Goal: Register for event/course

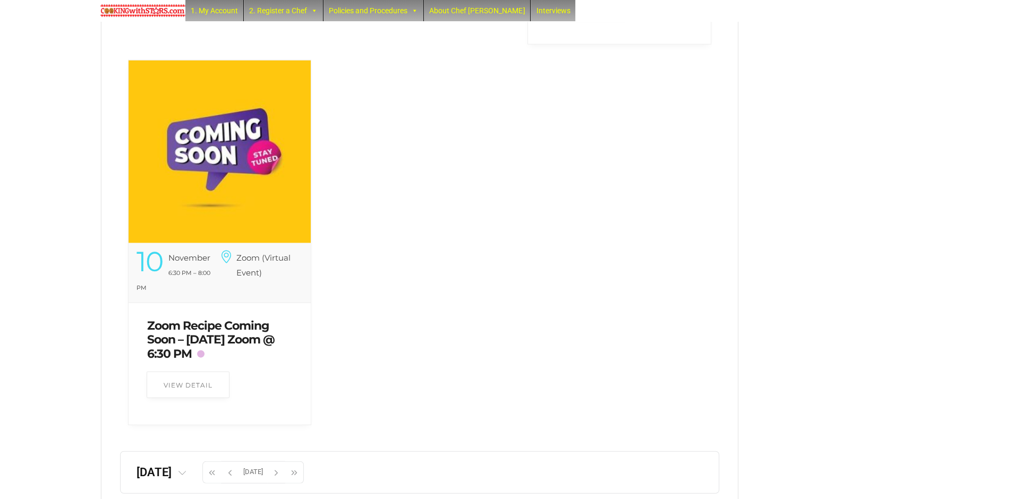
scroll to position [2234, 0]
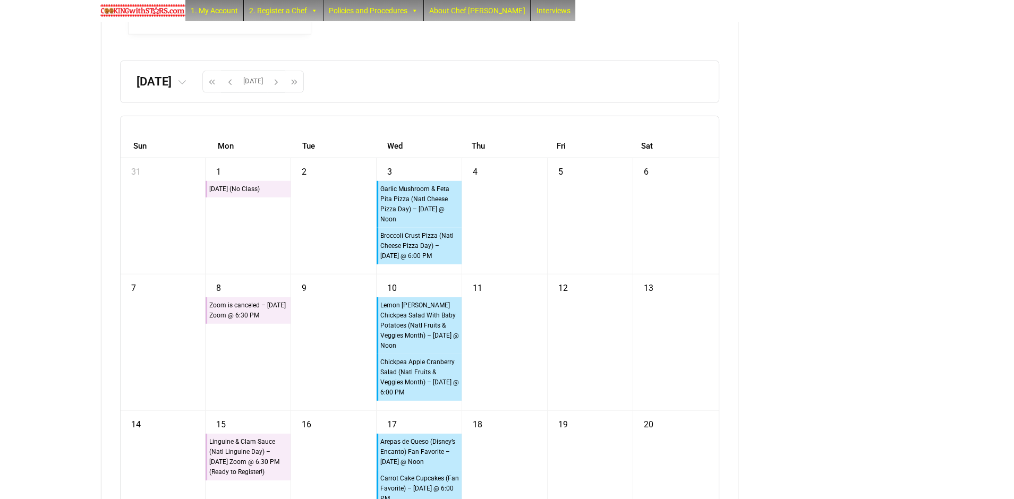
click at [192, 88] on span at bounding box center [182, 81] width 20 height 13
click at [190, 129] on tr "‹ 2025 ›" at bounding box center [134, 123] width 113 height 27
click at [152, 129] on th "2025" at bounding box center [134, 122] width 36 height 13
click at [103, 133] on th "‹" at bounding box center [93, 124] width 18 height 18
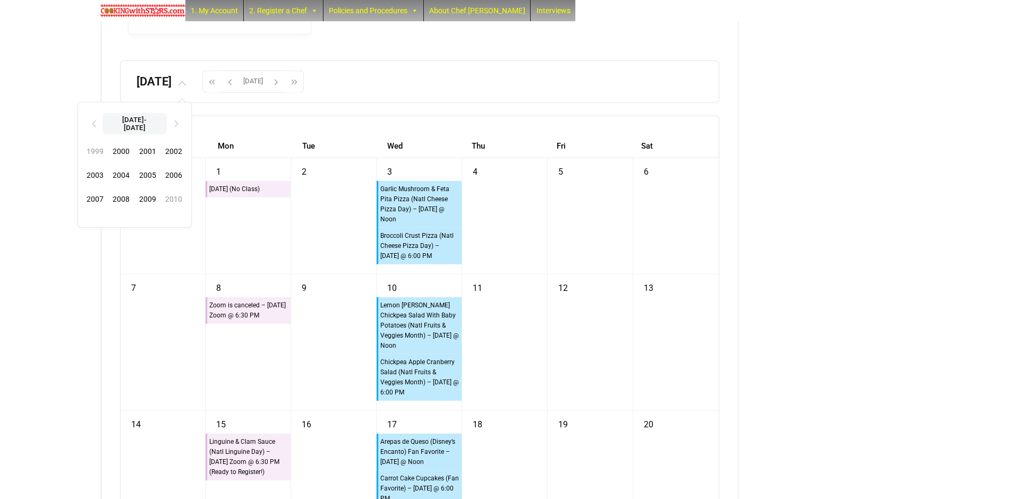
drag, startPoint x: 143, startPoint y: 138, endPoint x: 177, endPoint y: 140, distance: 34.1
click at [103, 133] on th "‹" at bounding box center [93, 124] width 18 height 18
click at [167, 134] on th "[DATE]-[DATE]" at bounding box center [135, 123] width 64 height 21
click at [167, 133] on th "[DATE]-[DATE]" at bounding box center [135, 123] width 64 height 21
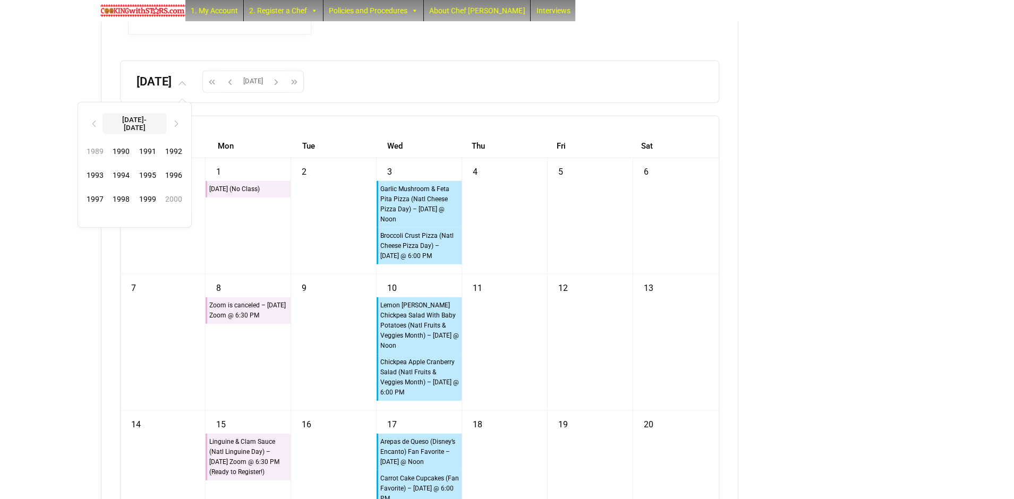
click at [167, 134] on th "[DATE]-[DATE]" at bounding box center [135, 123] width 64 height 21
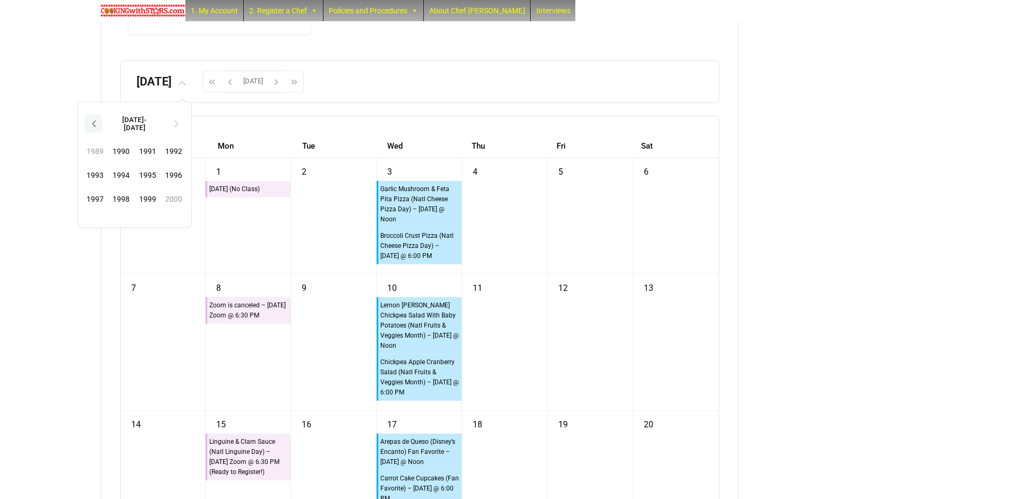
drag, startPoint x: 189, startPoint y: 135, endPoint x: 154, endPoint y: 140, distance: 35.3
click at [160, 139] on tr "‹ [DATE]-[DATE] ›" at bounding box center [134, 125] width 113 height 30
click at [103, 133] on th "‹" at bounding box center [93, 124] width 18 height 18
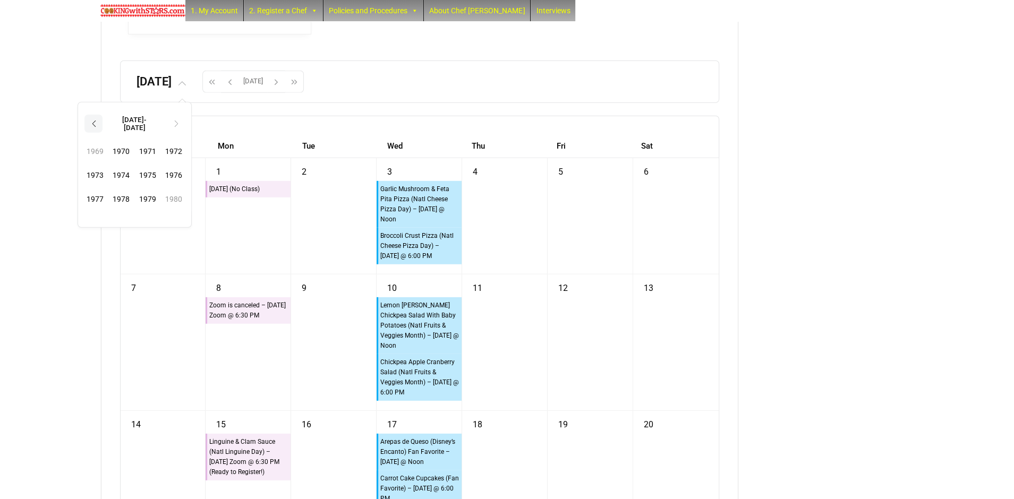
click at [103, 133] on th "‹" at bounding box center [93, 124] width 18 height 18
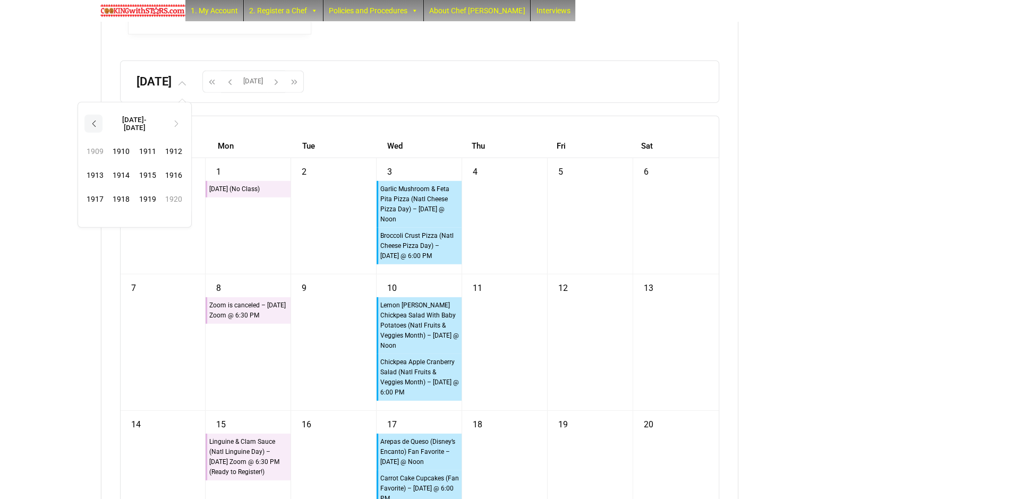
click at [103, 133] on th "‹" at bounding box center [93, 124] width 18 height 18
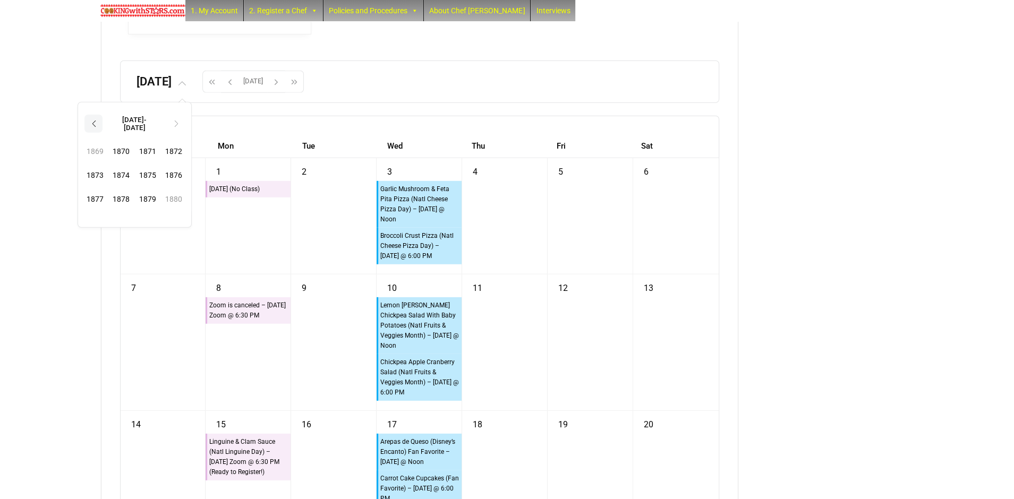
click at [103, 133] on th "‹" at bounding box center [93, 124] width 18 height 18
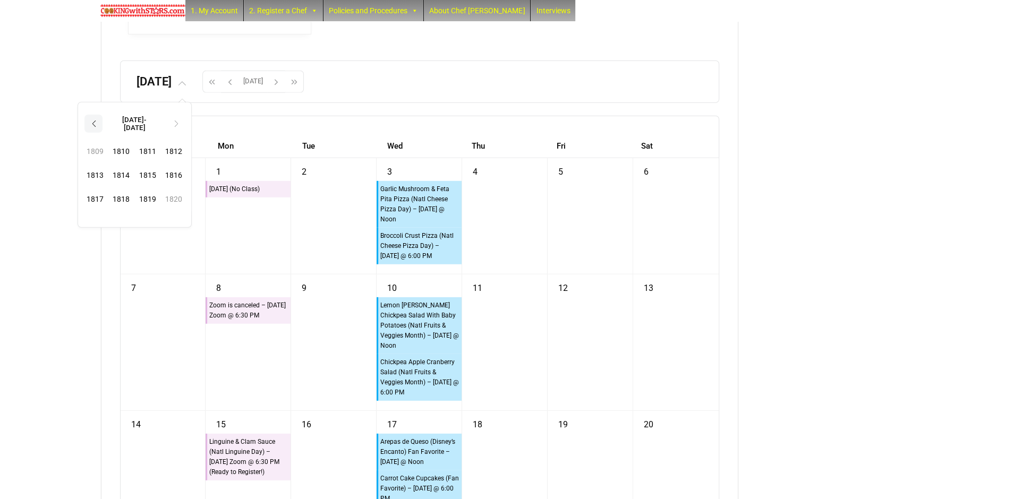
click at [103, 133] on th "‹" at bounding box center [93, 124] width 18 height 18
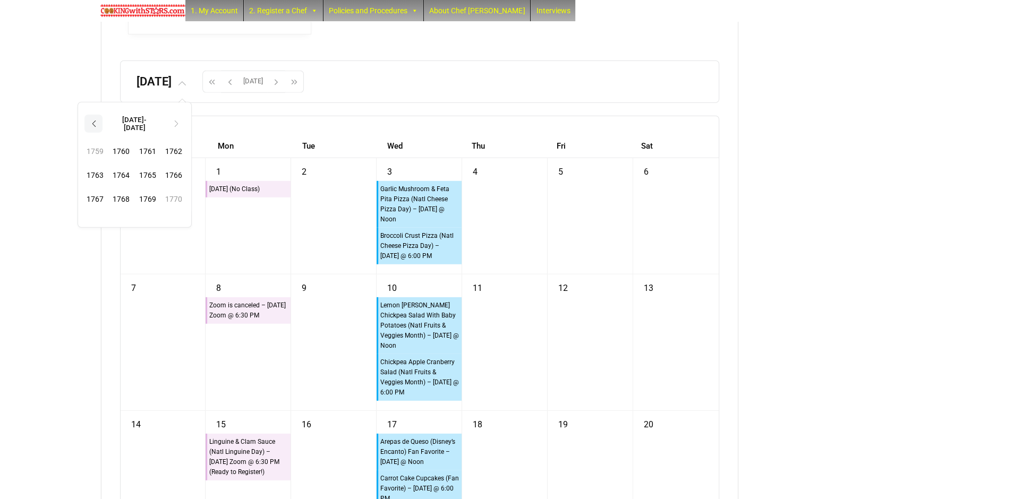
click at [103, 133] on th "‹" at bounding box center [93, 124] width 18 height 18
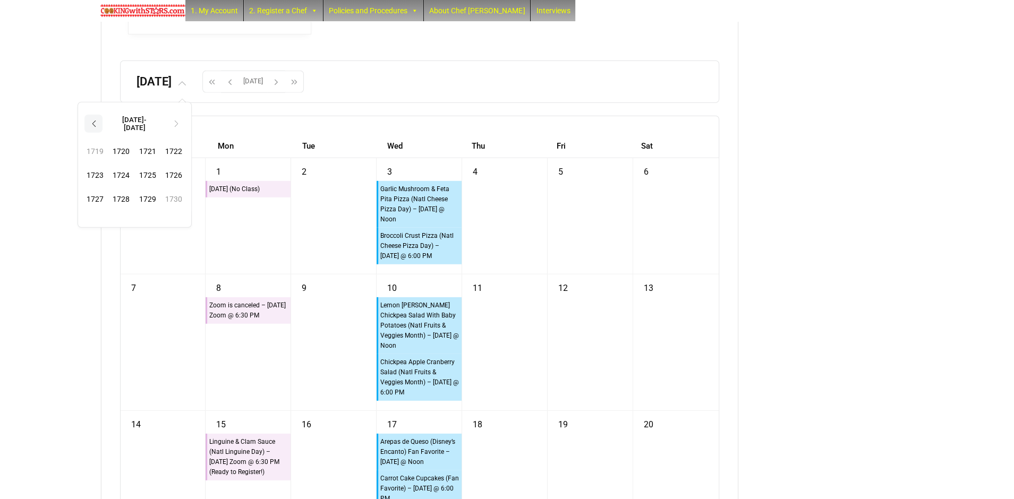
click at [103, 133] on th "‹" at bounding box center [93, 124] width 18 height 18
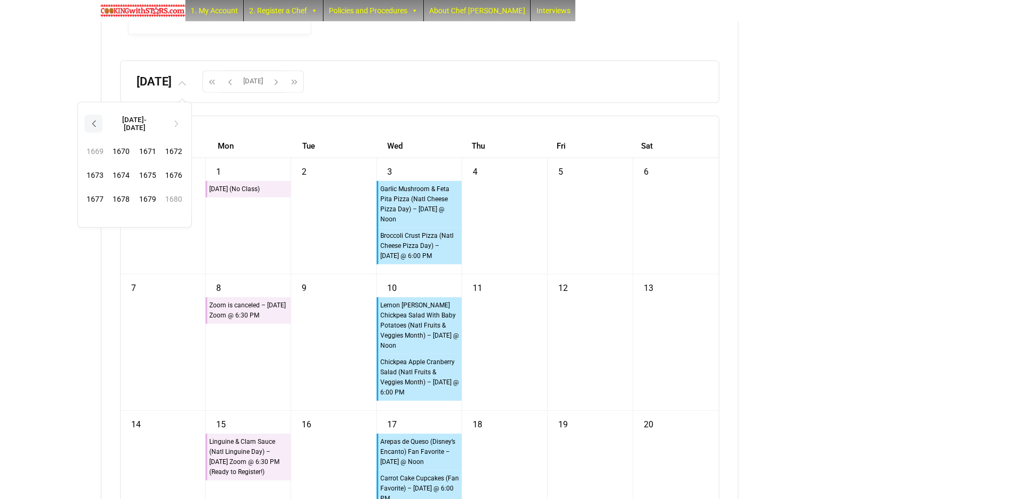
click at [103, 133] on th "‹" at bounding box center [93, 124] width 18 height 18
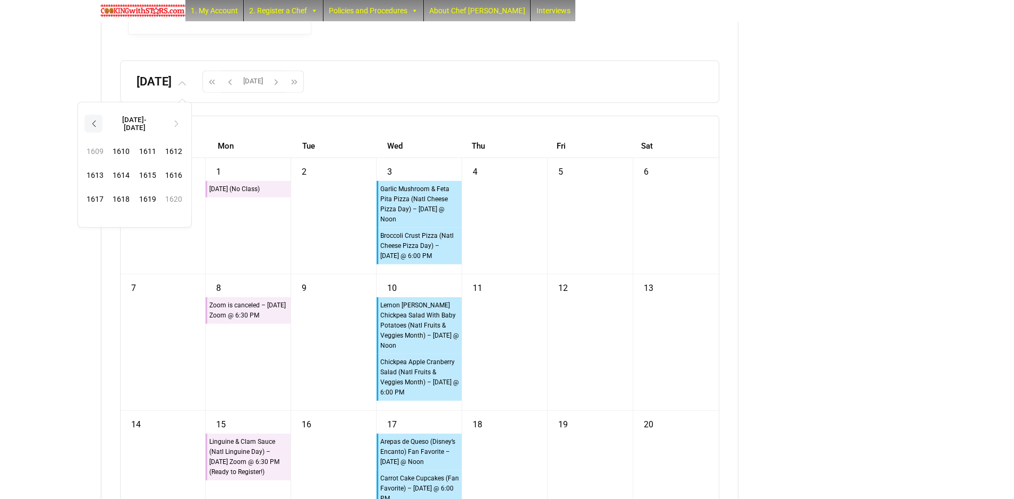
click at [103, 133] on th "‹" at bounding box center [93, 124] width 18 height 18
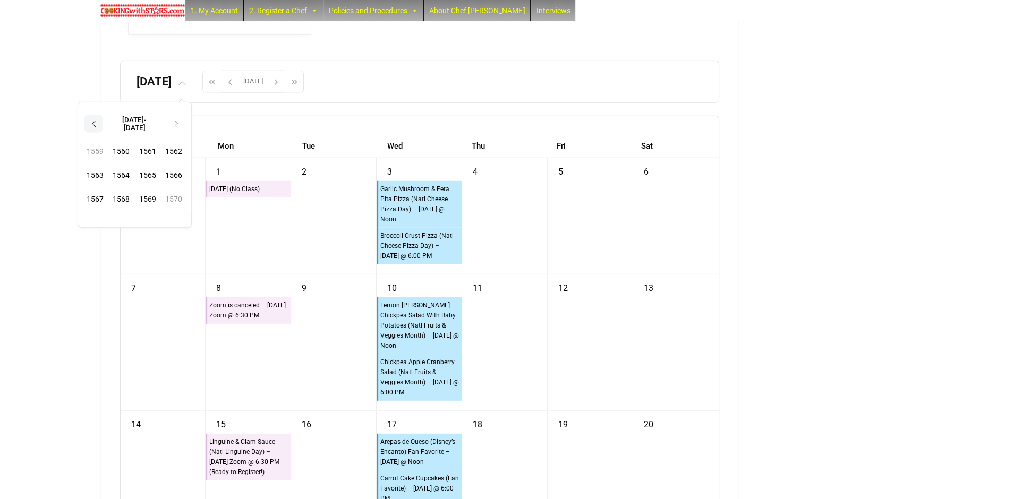
click at [103, 133] on th "‹" at bounding box center [93, 124] width 18 height 18
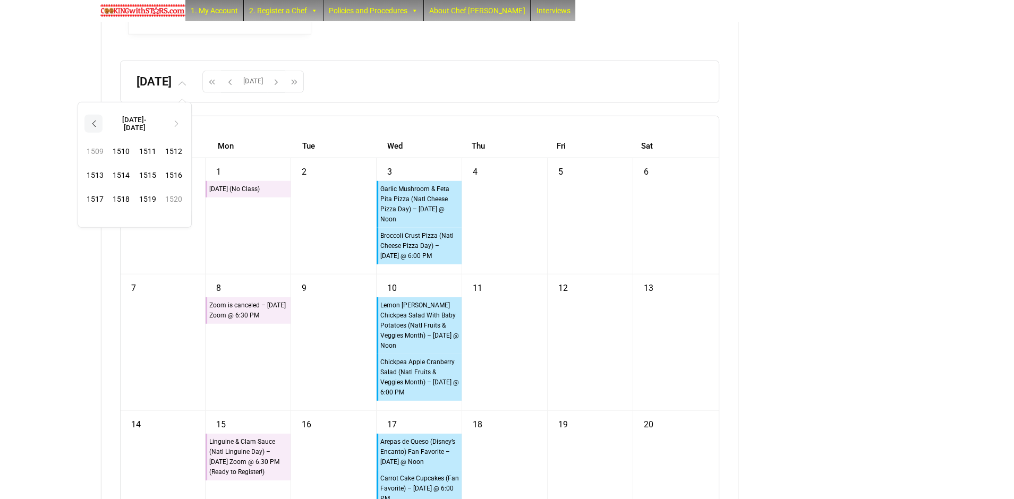
click at [103, 133] on th "‹" at bounding box center [93, 124] width 18 height 18
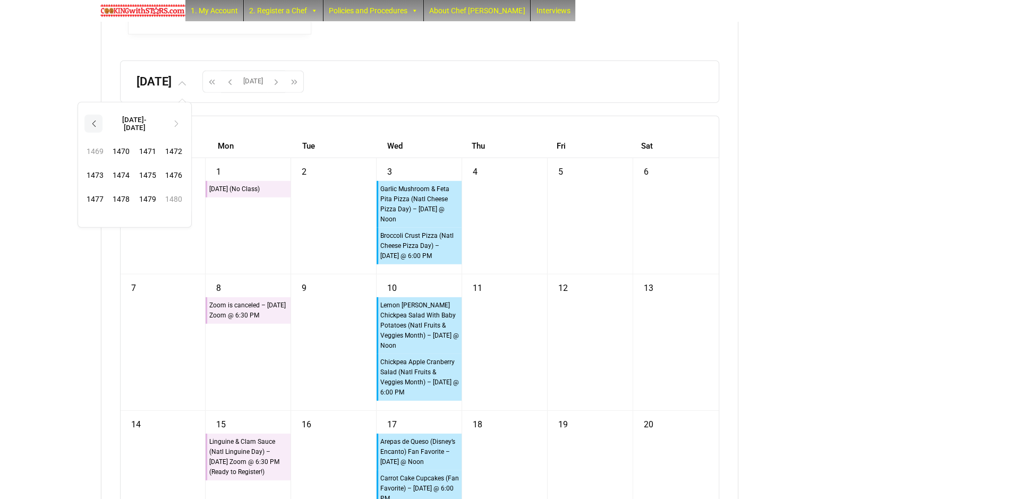
click at [103, 133] on th "‹" at bounding box center [93, 124] width 18 height 18
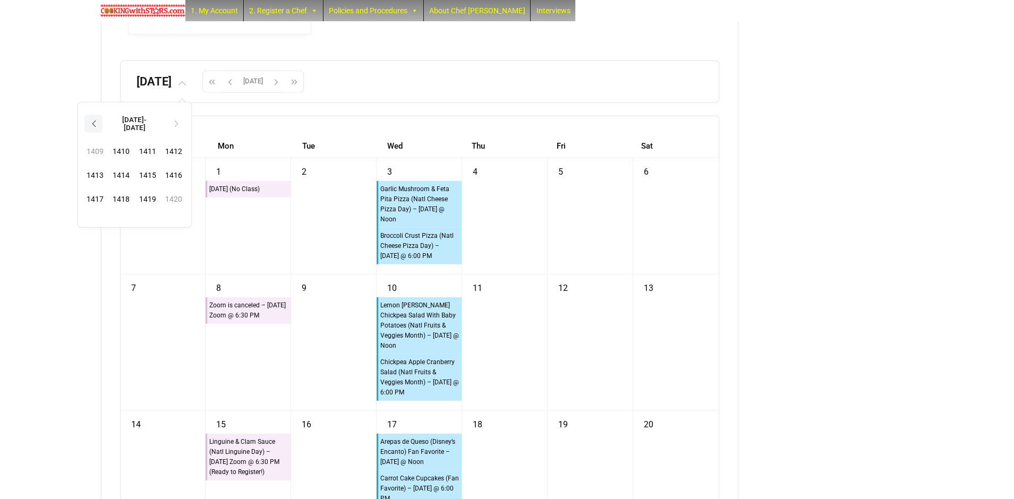
click at [103, 133] on th "‹" at bounding box center [93, 124] width 18 height 18
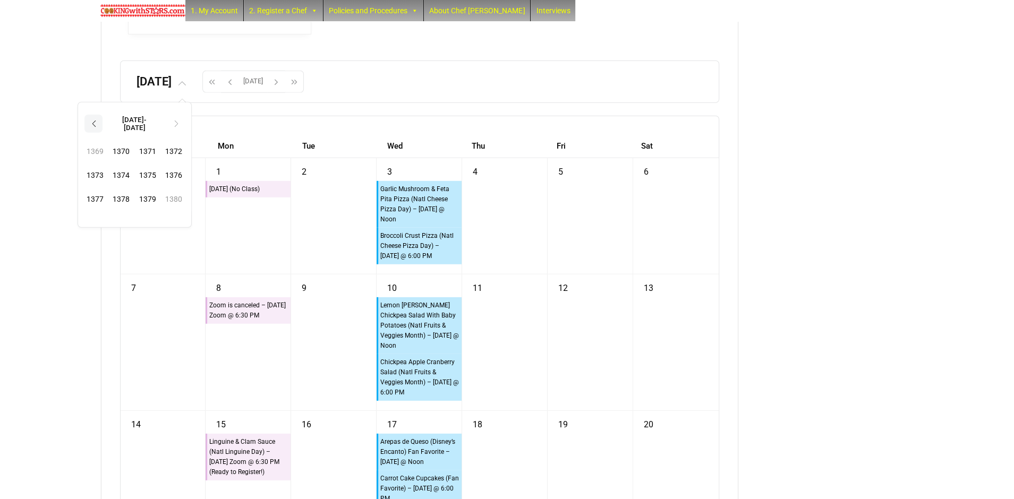
click at [103, 133] on th "‹" at bounding box center [93, 124] width 18 height 18
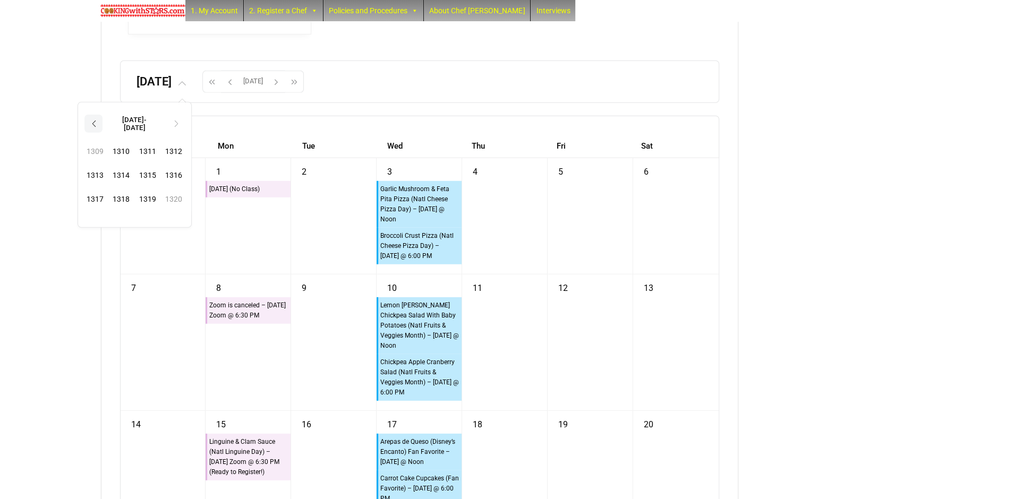
click at [103, 133] on th "‹" at bounding box center [93, 124] width 18 height 18
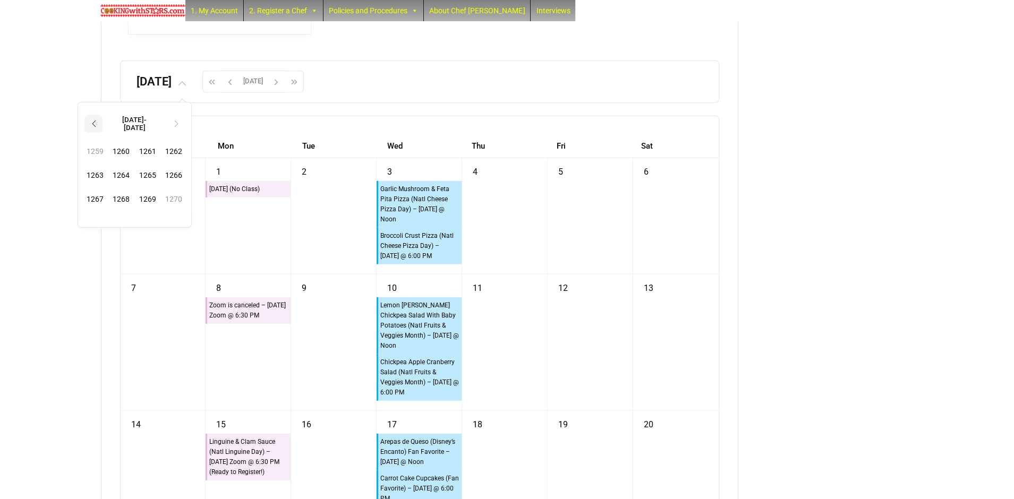
click at [103, 133] on th "‹" at bounding box center [93, 124] width 18 height 18
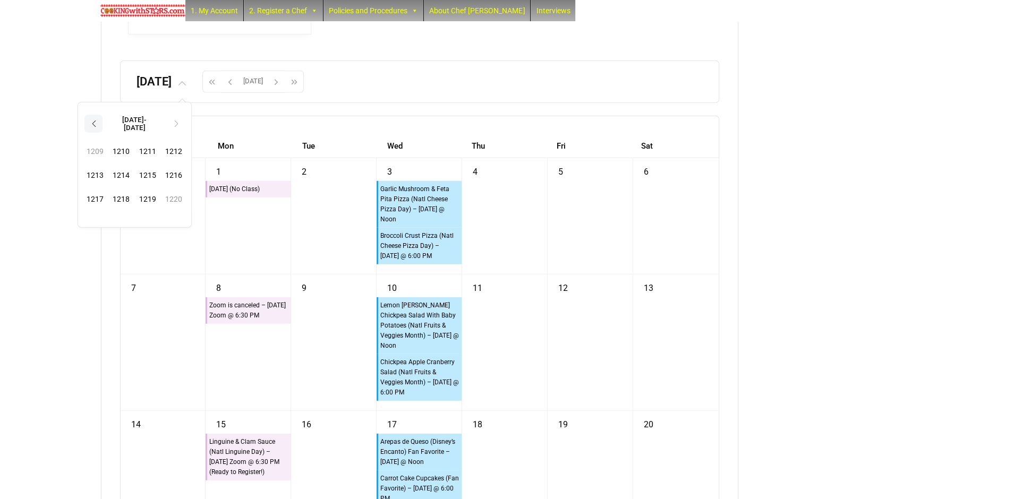
click at [103, 133] on th "‹" at bounding box center [93, 124] width 18 height 18
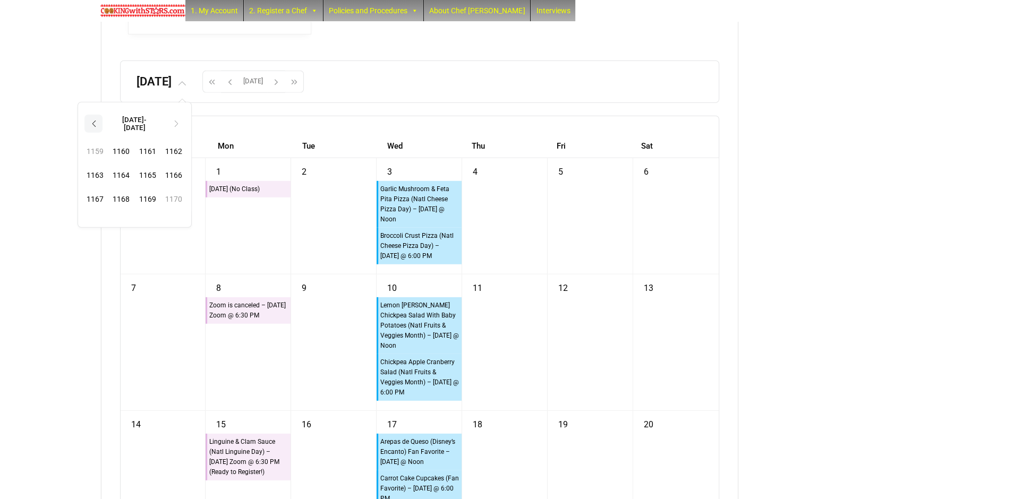
click at [103, 133] on th "‹" at bounding box center [93, 124] width 18 height 18
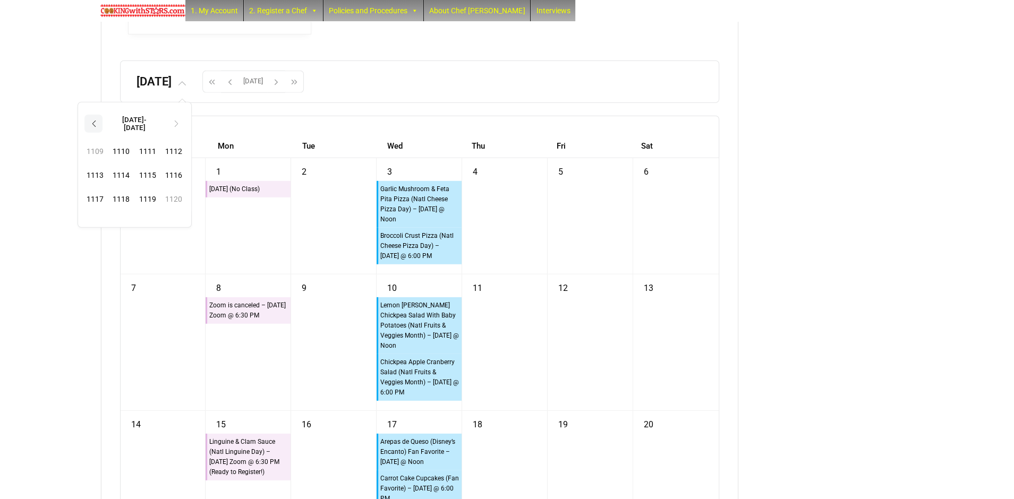
click at [103, 133] on th "‹" at bounding box center [93, 124] width 18 height 18
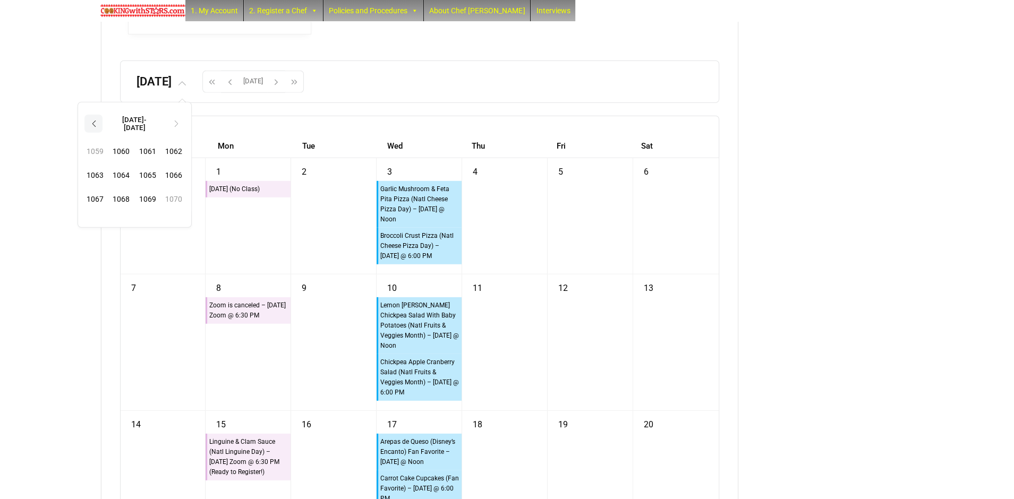
click at [103, 133] on th "‹" at bounding box center [93, 124] width 18 height 18
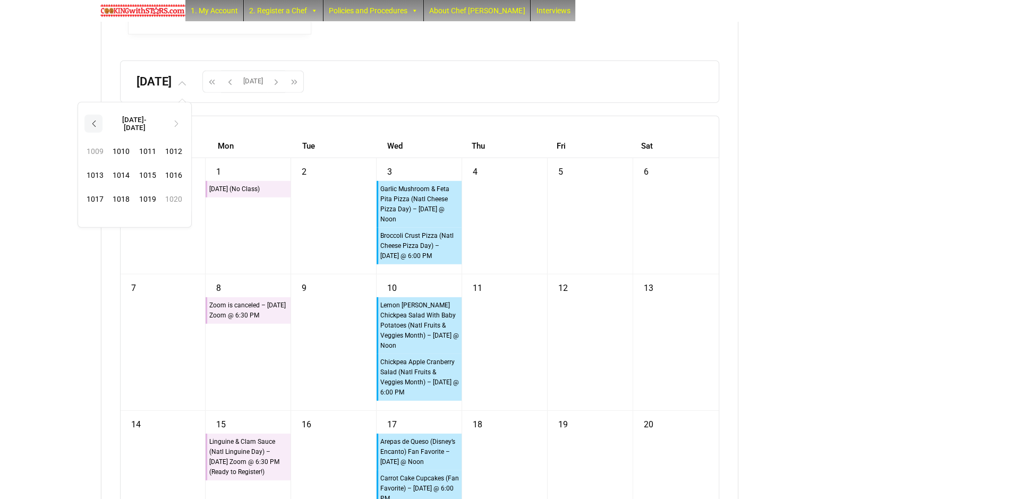
click at [103, 133] on th "‹" at bounding box center [93, 124] width 18 height 18
click at [185, 131] on th "›" at bounding box center [176, 122] width 18 height 18
click at [133, 162] on span "1000" at bounding box center [121, 152] width 23 height 22
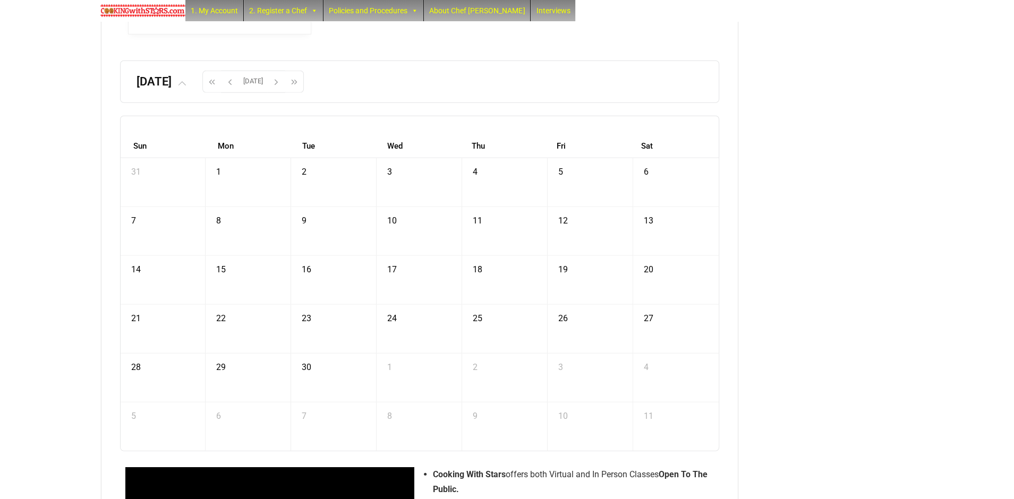
click at [192, 88] on span at bounding box center [182, 81] width 20 height 13
click at [107, 159] on span "Jan" at bounding box center [95, 149] width 23 height 22
